Goal: Task Accomplishment & Management: Use online tool/utility

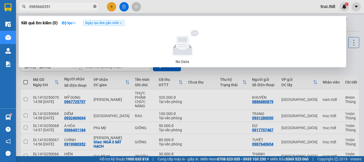
click at [96, 7] on icon "close-circle" at bounding box center [94, 6] width 3 height 3
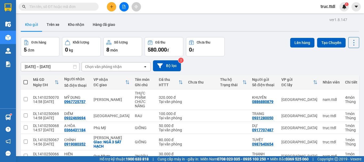
click at [184, 26] on div "Kho gửi Trên xe Kho nhận Hàng đã giao" at bounding box center [190, 25] width 338 height 14
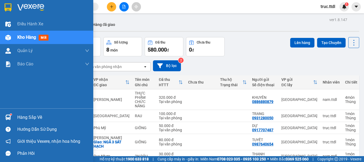
click at [7, 5] on img at bounding box center [8, 7] width 7 height 8
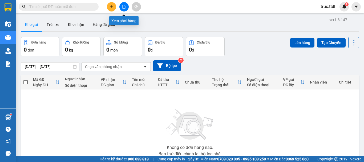
click at [126, 8] on icon "file-add" at bounding box center [124, 7] width 4 height 4
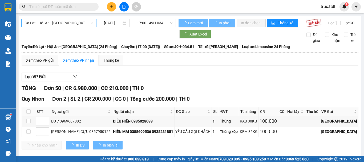
click at [80, 22] on span "Đà Lạt - Hội An - [GEOGRAPHIC_DATA] (24 Phòng)" at bounding box center [59, 23] width 69 height 8
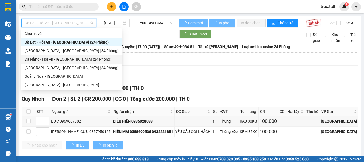
click at [68, 58] on div "Đà Nẵng - Hội An - [GEOGRAPHIC_DATA] (24 Phòng)" at bounding box center [72, 59] width 94 height 6
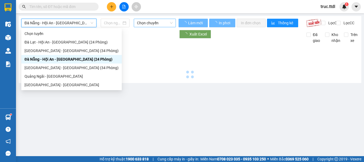
type input "[DATE]"
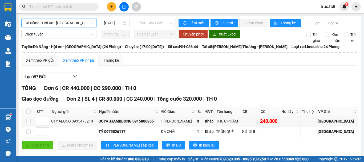
click at [143, 23] on span "17:00 - 49H-036.44" at bounding box center [155, 23] width 36 height 8
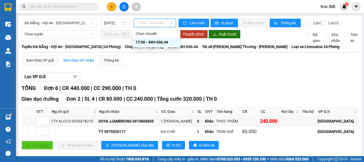
drag, startPoint x: 197, startPoint y: 76, endPoint x: 225, endPoint y: 39, distance: 46.5
click at [198, 76] on div "Lọc VP Gửi TỔNG Đơn 6 | CR 440.000 | CC 290.000 | TH 0 Giao dọc đường Đơn 2 | …" at bounding box center [190, 154] width 337 height 168
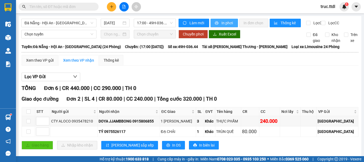
click at [231, 22] on span "In phơi" at bounding box center [227, 23] width 12 height 6
click at [83, 22] on span "Đà Nẵng - Hội An - [GEOGRAPHIC_DATA] (24 Phòng)" at bounding box center [59, 23] width 69 height 8
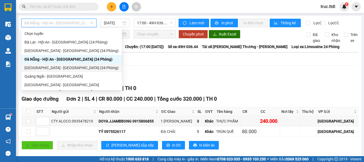
click at [67, 69] on div "[GEOGRAPHIC_DATA] - [GEOGRAPHIC_DATA] (34 Phòng)" at bounding box center [72, 68] width 94 height 6
type input "[DATE]"
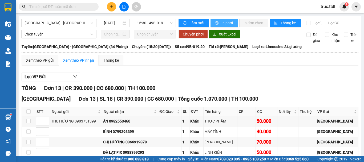
click at [225, 23] on span "In phơi" at bounding box center [227, 23] width 12 height 6
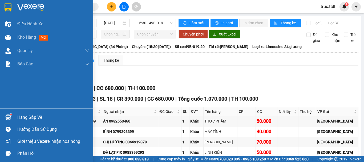
click at [5, 4] on img at bounding box center [8, 7] width 7 height 8
